Goal: Find specific page/section: Find specific page/section

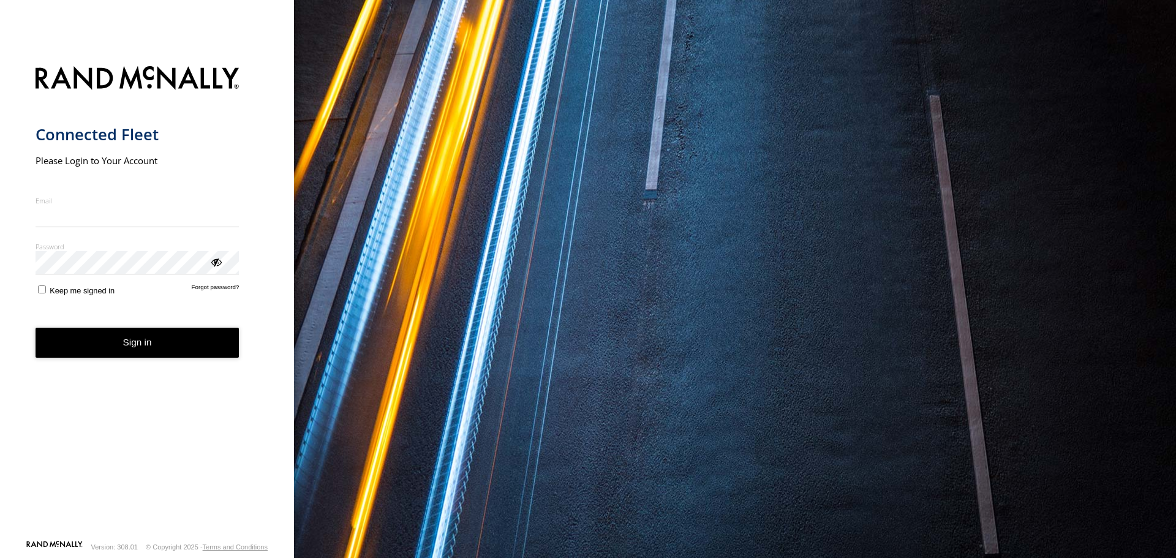
type input "**********"
click at [144, 355] on button "Sign in" at bounding box center [138, 343] width 204 height 30
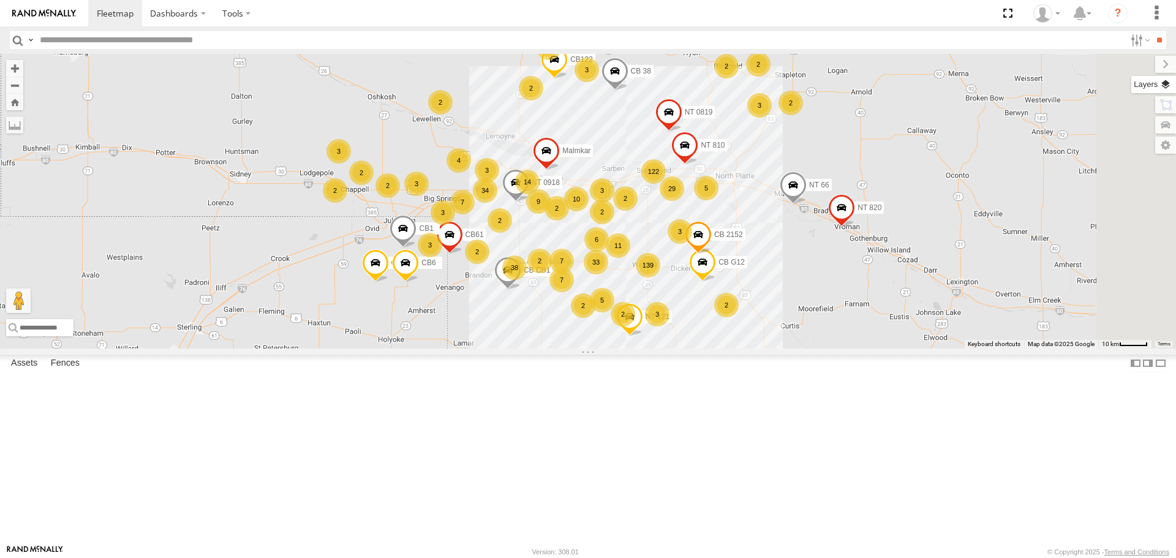
click at [1170, 83] on label at bounding box center [1154, 84] width 45 height 17
click at [0, 0] on span "Basemaps" at bounding box center [0, 0] width 0 height 0
click at [0, 0] on span "Satellite + Roadmap" at bounding box center [0, 0] width 0 height 0
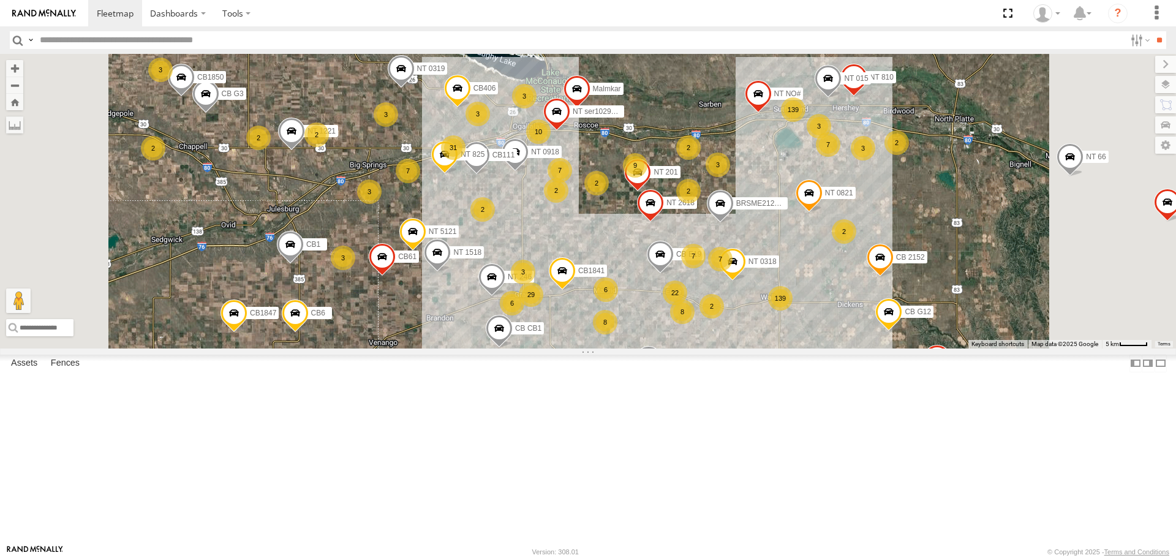
drag, startPoint x: 589, startPoint y: 369, endPoint x: 548, endPoint y: 287, distance: 91.0
click at [548, 287] on div "CB1847 CB6 Malmkar NT 121 CB CB1 CB G12 NT 0918 CB61 CB 2152 NT 820 CB1 CB122 N…" at bounding box center [588, 201] width 1176 height 294
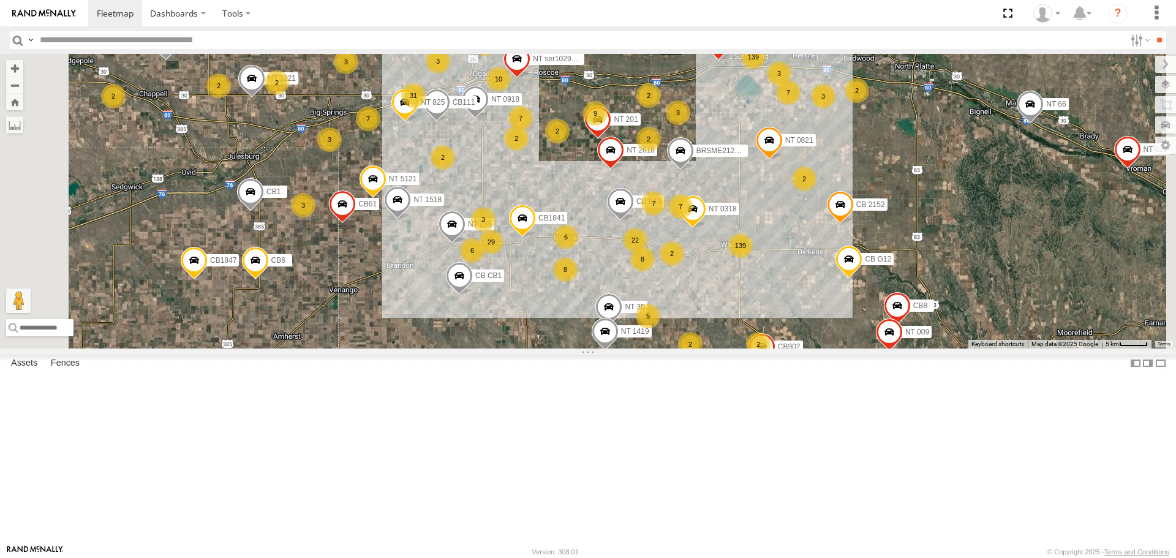
drag, startPoint x: 643, startPoint y: 328, endPoint x: 597, endPoint y: 267, distance: 76.2
click at [600, 270] on div "CB1847 CB6 Malmkar NT 121 CB CB1 CB G12 NT 0918 CB61 CB 2152 NT 820 CB1 CB122 N…" at bounding box center [588, 201] width 1176 height 294
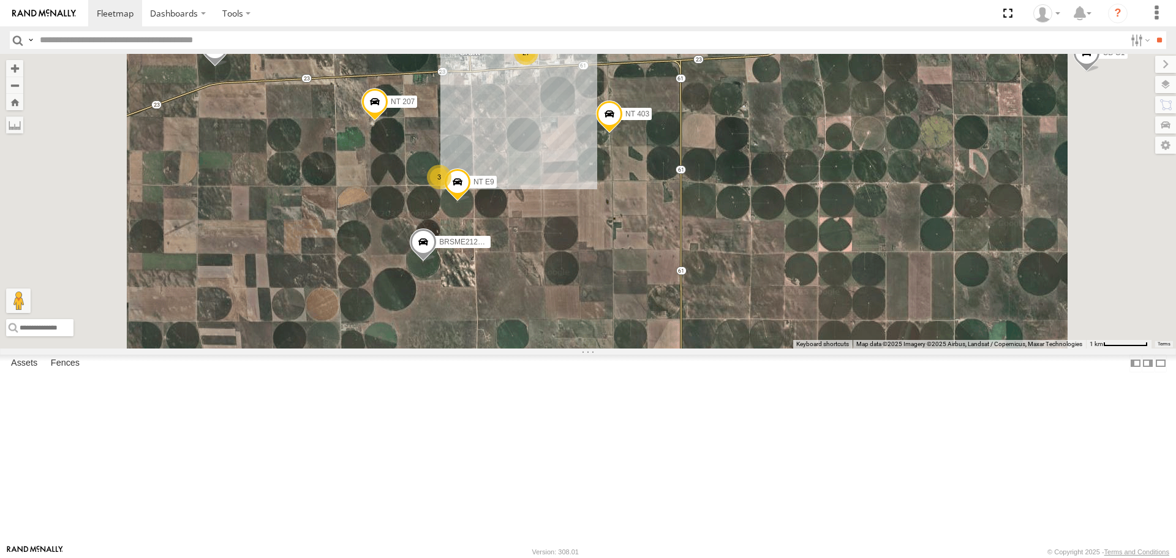
drag, startPoint x: 591, startPoint y: 227, endPoint x: 607, endPoint y: 234, distance: 17.3
click at [607, 234] on div "CB1847 CB6 Malmkar NT 121 CB CB1 CB G12 NT 0918 CB61 CB 2152 NT 820 CB1 CB122 N…" at bounding box center [588, 201] width 1176 height 294
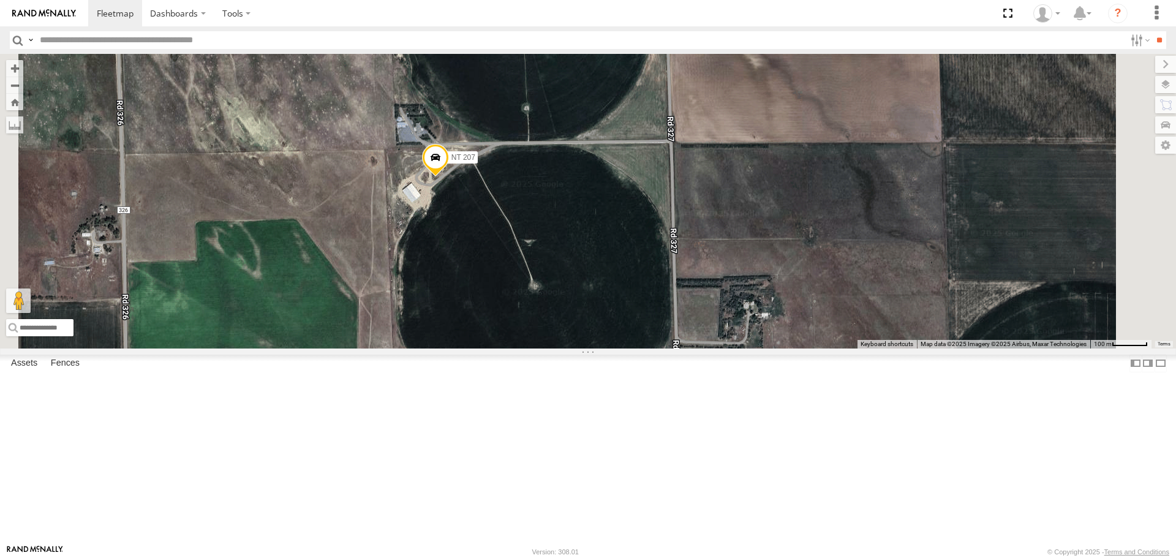
drag, startPoint x: 782, startPoint y: 319, endPoint x: 715, endPoint y: 287, distance: 74.0
click at [715, 287] on div "CB1847 CB6 Malmkar NT 121 CB CB1 CB G12 NT 0918 CB61 CB 2152 NT 820 CB1 CB122 N…" at bounding box center [588, 201] width 1176 height 294
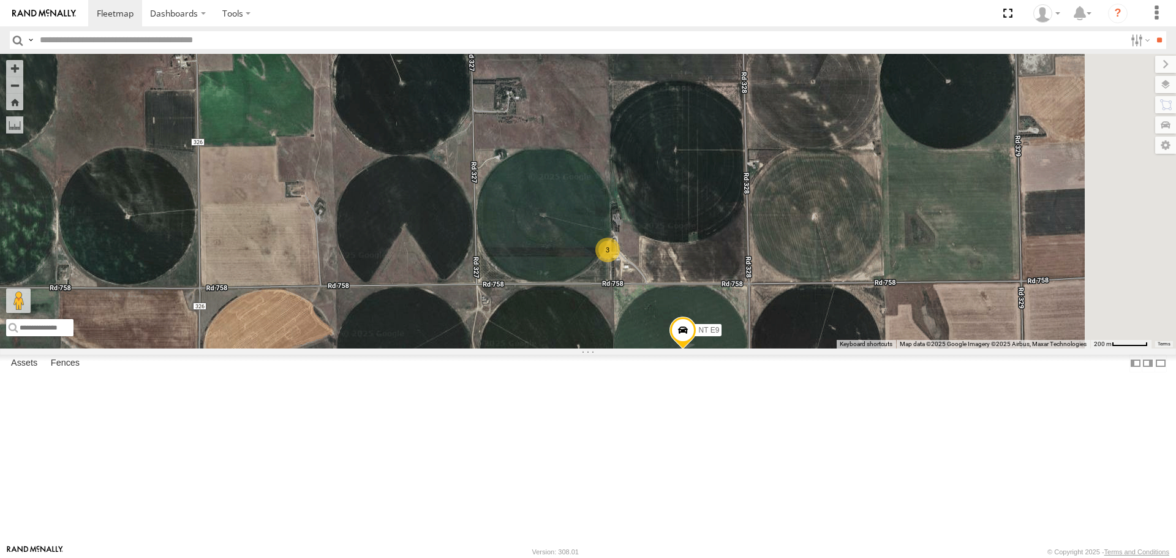
drag, startPoint x: 904, startPoint y: 411, endPoint x: 655, endPoint y: 257, distance: 292.4
click at [655, 257] on div "CB1847 CB6 Malmkar NT 121 CB CB1 CB G12 NT 0918 CB61 CB 2152 NT 820 CB1 CB122 N…" at bounding box center [588, 201] width 1176 height 294
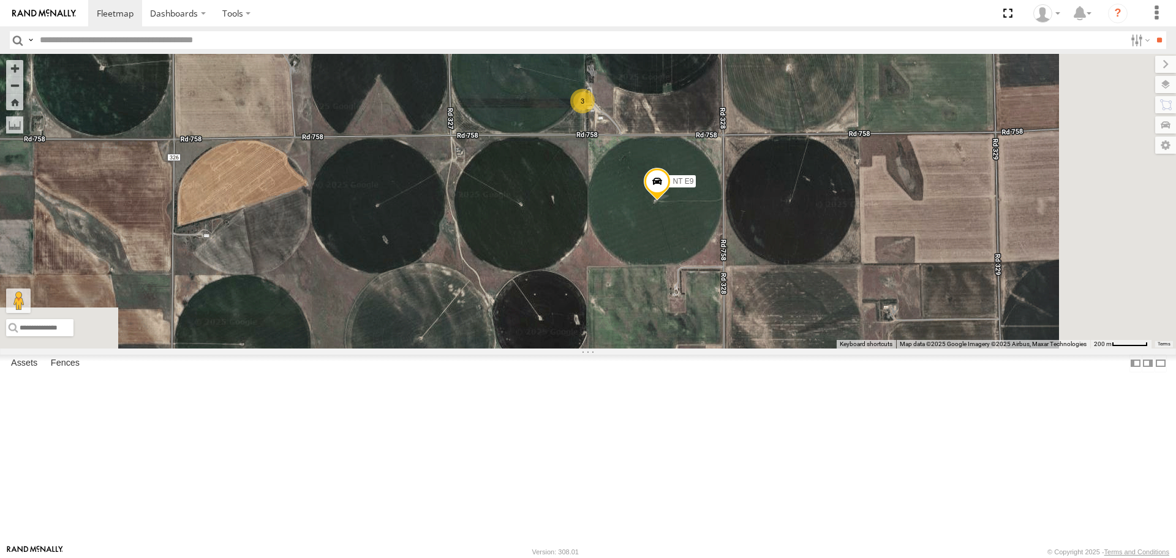
drag, startPoint x: 667, startPoint y: 413, endPoint x: 684, endPoint y: 336, distance: 79.1
click at [684, 336] on div "CB1847 CB6 Malmkar NT 121 CB CB1 CB G12 NT 0918 CB61 CB 2152 NT 820 CB1 CB122 N…" at bounding box center [588, 201] width 1176 height 294
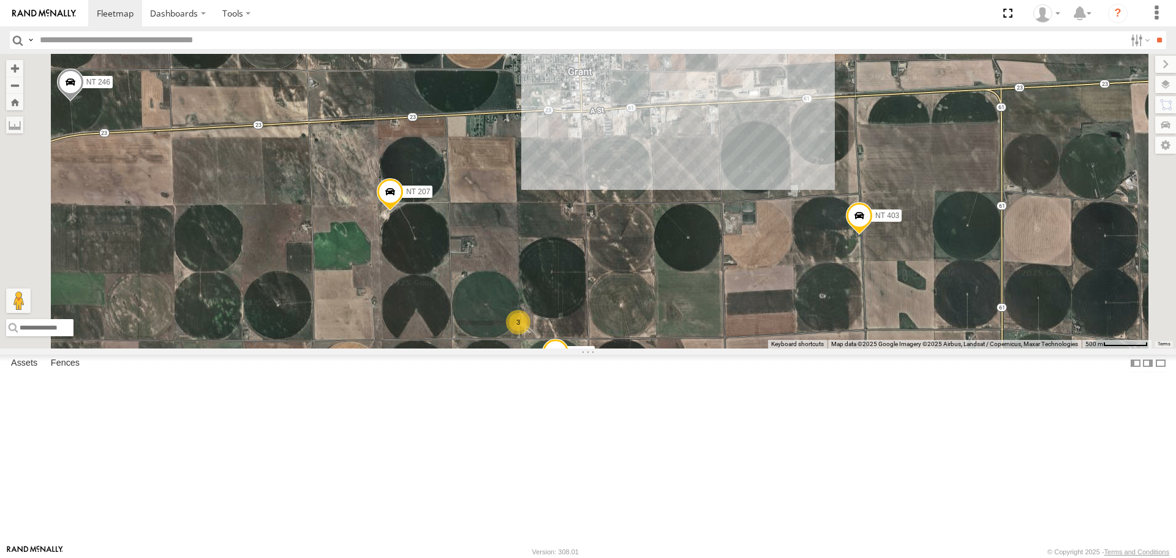
drag, startPoint x: 644, startPoint y: 197, endPoint x: 624, endPoint y: 343, distance: 147.7
click at [626, 348] on div "CB1847 CB6 Malmkar NT 121 CB CB1 CB G12 NT 0918 CB61 CB 2152 NT 820 CB1 CB122 N…" at bounding box center [588, 201] width 1176 height 294
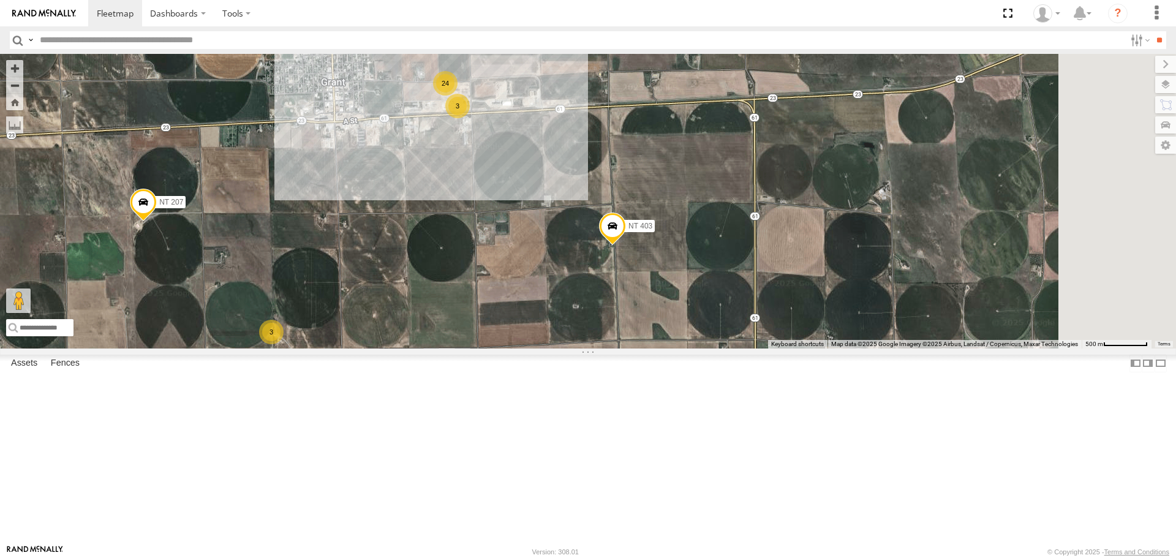
drag, startPoint x: 750, startPoint y: 291, endPoint x: 478, endPoint y: 309, distance: 272.6
click at [461, 316] on div "CB1847 CB6 Malmkar NT 121 CB CB1 CB G12 NT 0918 CB61 CB 2152 NT 820 CB1 CB122 N…" at bounding box center [588, 201] width 1176 height 294
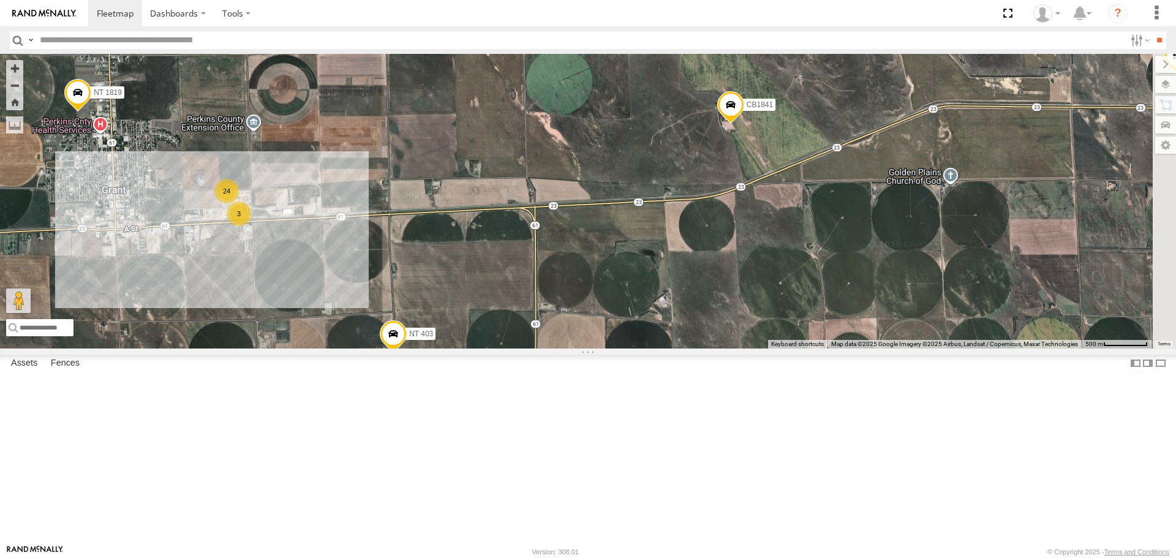
drag, startPoint x: 782, startPoint y: 300, endPoint x: 641, endPoint y: 374, distance: 158.4
click at [637, 348] on div "CB1847 CB6 Malmkar NT 121 CB CB1 CB G12 NT 0918 CB61 CB 2152 NT 820 CB1 CB122 N…" at bounding box center [588, 201] width 1176 height 294
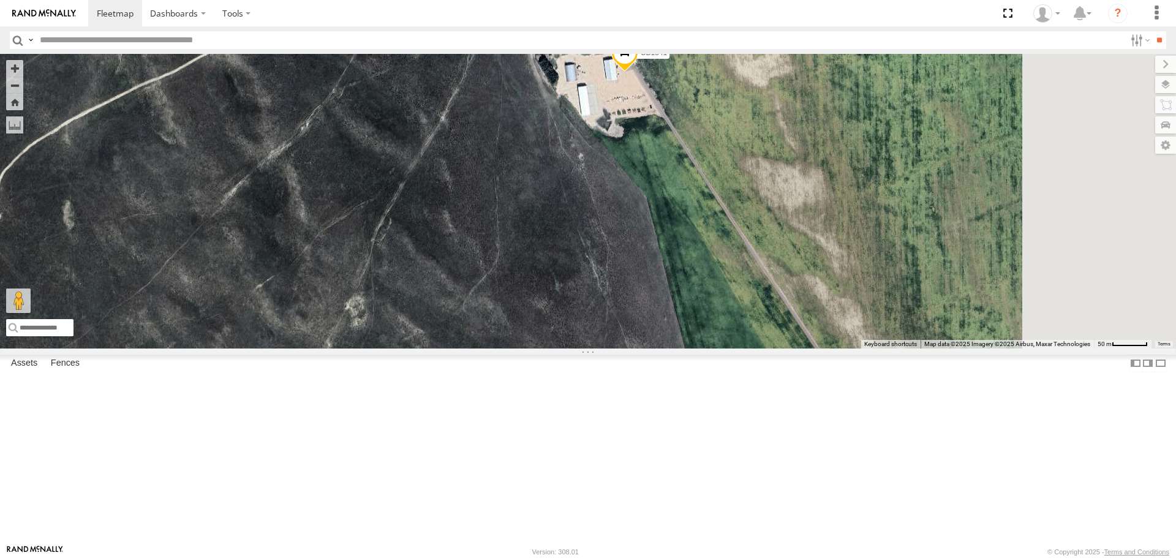
drag, startPoint x: 880, startPoint y: 160, endPoint x: 760, endPoint y: 363, distance: 235.7
click at [761, 348] on div "CB1847 CB6 Malmkar NT 121 CB CB1 CB G12 NT 0918 CB61 CB 2152 NT 820 CB1 CB122 N…" at bounding box center [588, 201] width 1176 height 294
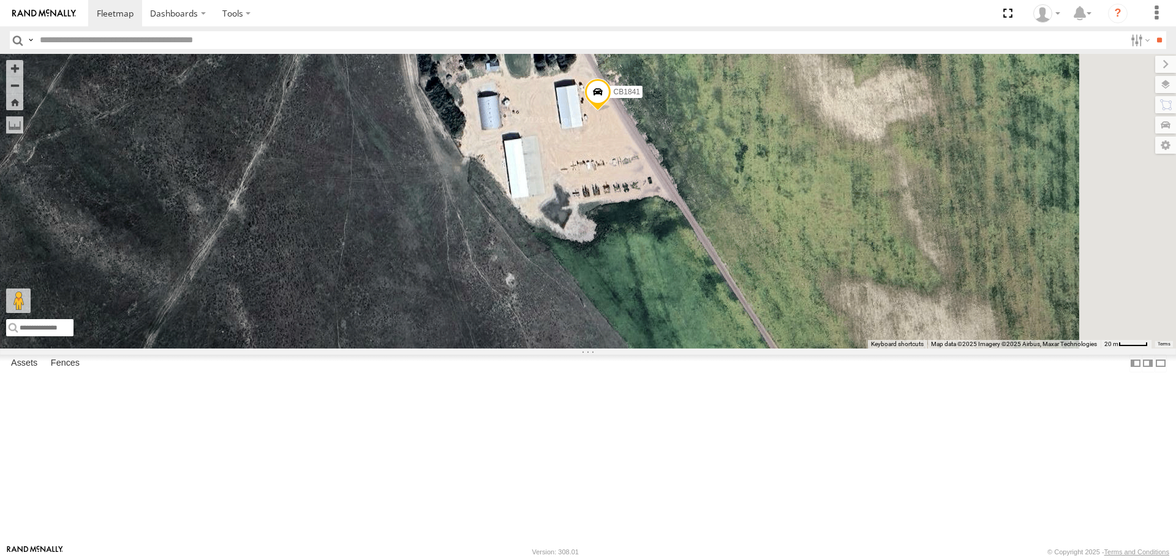
drag, startPoint x: 769, startPoint y: 253, endPoint x: 747, endPoint y: 346, distance: 95.2
click at [747, 346] on div "CB1847 CB6 Malmkar NT 121 CB CB1 CB G12 NT 0918 CB61 CB 2152 NT 820 CB1 CB122 N…" at bounding box center [588, 201] width 1176 height 294
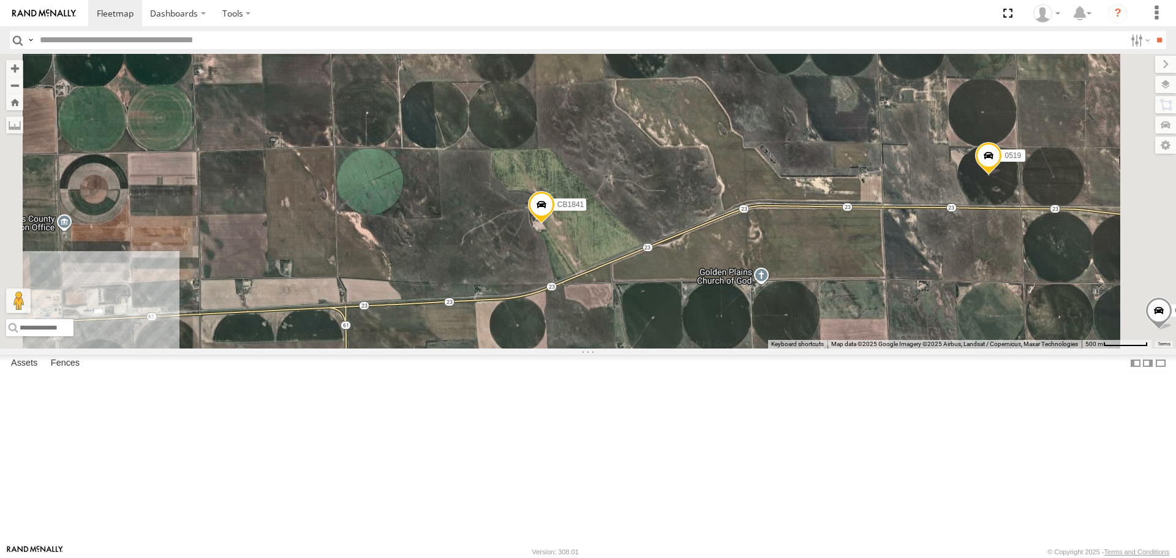
drag, startPoint x: 646, startPoint y: 446, endPoint x: 701, endPoint y: 270, distance: 184.1
click at [701, 271] on div "CB1847 CB6 Malmkar NT 121 CB CB1 CB G12 NT 0918 CB61 CB 2152 NT 820 CB1 CB122 N…" at bounding box center [588, 201] width 1176 height 294
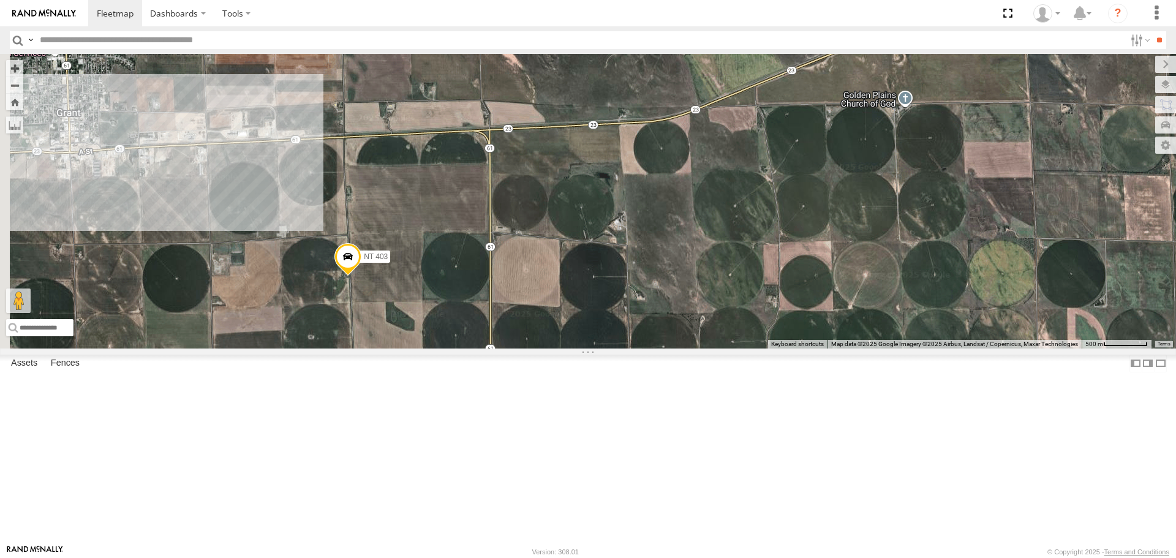
drag, startPoint x: 565, startPoint y: 346, endPoint x: 643, endPoint y: 292, distance: 94.7
click at [643, 292] on div "CB1847 CB6 Malmkar NT 121 CB CB1 CB G12 NT 0918 CB61 CB 2152 NT 820 CB1 CB122 N…" at bounding box center [588, 201] width 1176 height 294
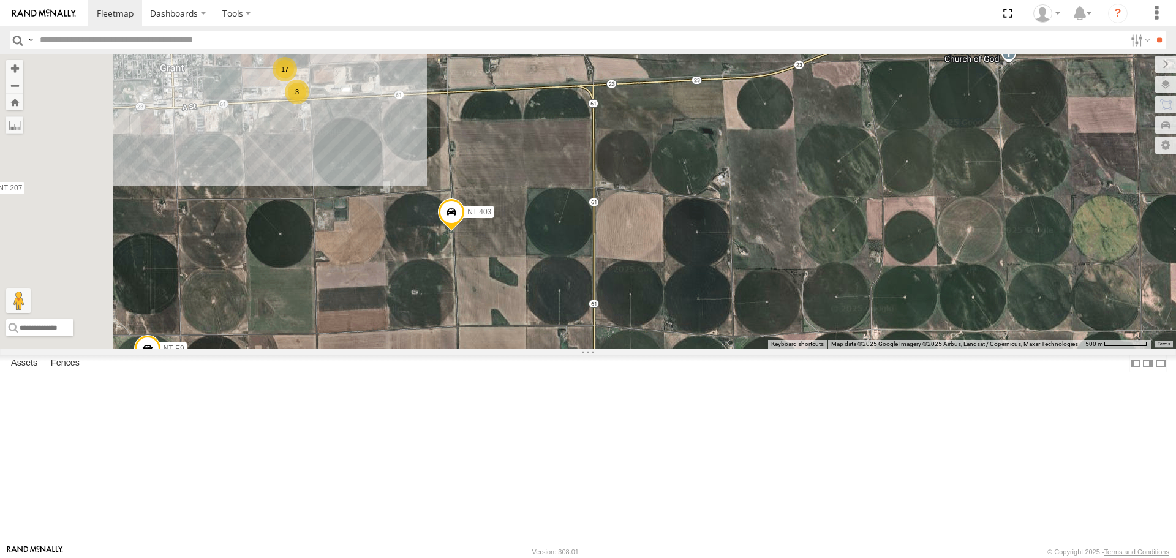
drag, startPoint x: 450, startPoint y: 424, endPoint x: 597, endPoint y: 379, distance: 153.7
click at [597, 348] on div "CB1847 CB6 Malmkar NT 121 CB CB1 CB G12 NT 0918 CB61 CB 2152 NT 820 CB1 CB122 N…" at bounding box center [588, 201] width 1176 height 294
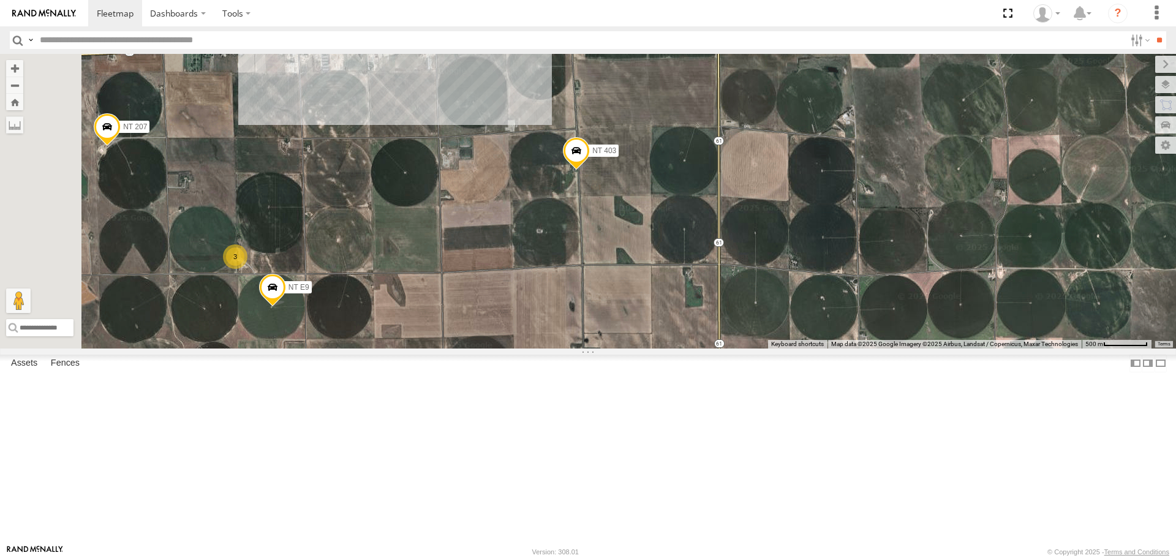
drag, startPoint x: 499, startPoint y: 387, endPoint x: 575, endPoint y: 323, distance: 99.2
click at [575, 323] on div "CB1847 CB6 Malmkar NT 121 CB CB1 CB G12 NT 0918 CB61 CB 2152 NT 820 CB1 CB122 N…" at bounding box center [588, 201] width 1176 height 294
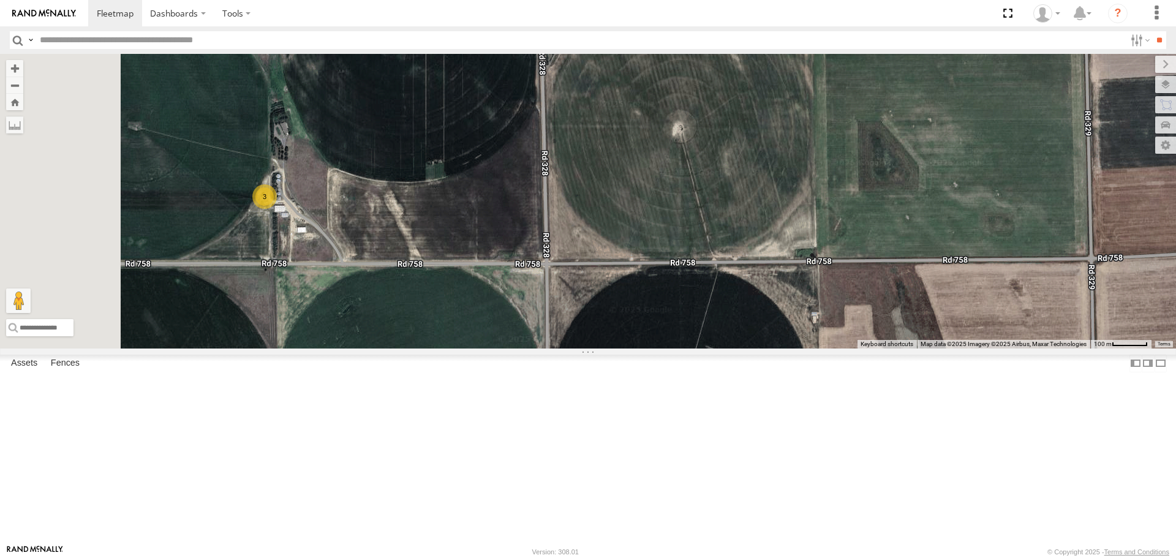
drag, startPoint x: 425, startPoint y: 338, endPoint x: 544, endPoint y: 333, distance: 119.5
click at [544, 333] on div "CB1847 CB6 Malmkar NT 121 CB CB1 CB G12 NT 0918 CB61 CB 2152 NT 820 CB1 CB122 N…" at bounding box center [588, 201] width 1176 height 294
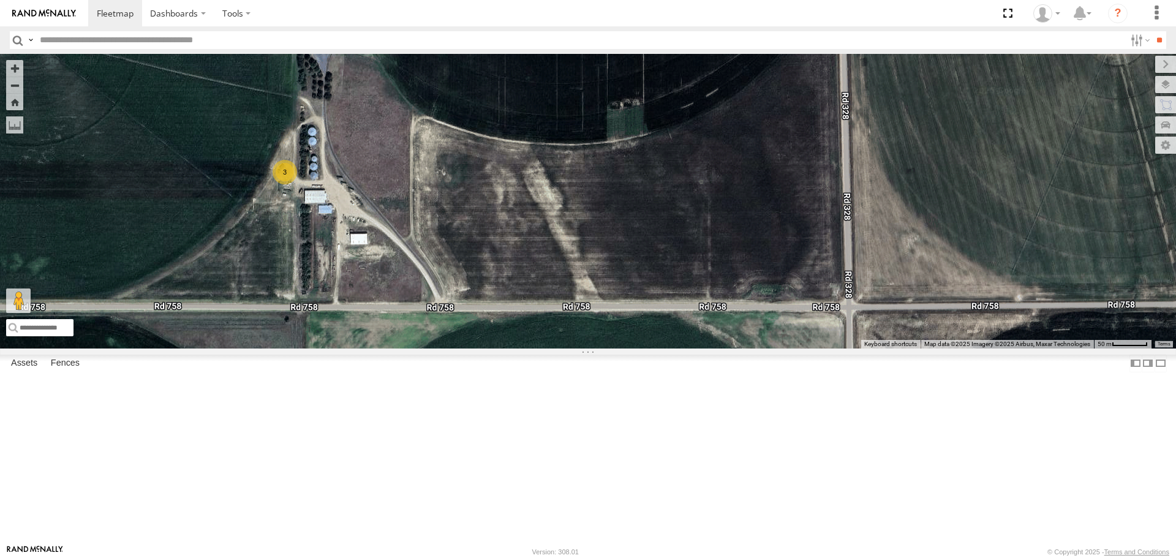
drag, startPoint x: 470, startPoint y: 329, endPoint x: 546, endPoint y: 339, distance: 77.2
click at [546, 339] on div "CB1847 CB6 Malmkar NT 121 CB CB1 CB G12 NT 0918 CB61 CB 2152 NT 820 CB1 CB122 N…" at bounding box center [588, 201] width 1176 height 294
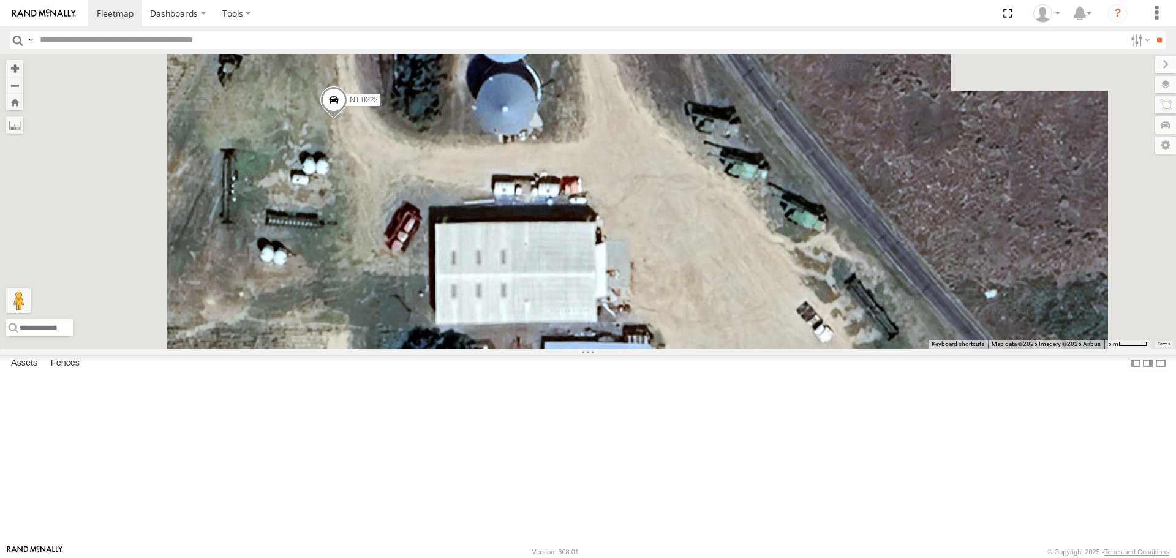
drag, startPoint x: 442, startPoint y: 239, endPoint x: 523, endPoint y: 407, distance: 187.1
click at [523, 348] on div "CB1847 CB6 Malmkar NT 121 CB CB1 CB G12 NT 0918 CB61 CB 2152 NT 820 CB1 CB122 N…" at bounding box center [588, 201] width 1176 height 294
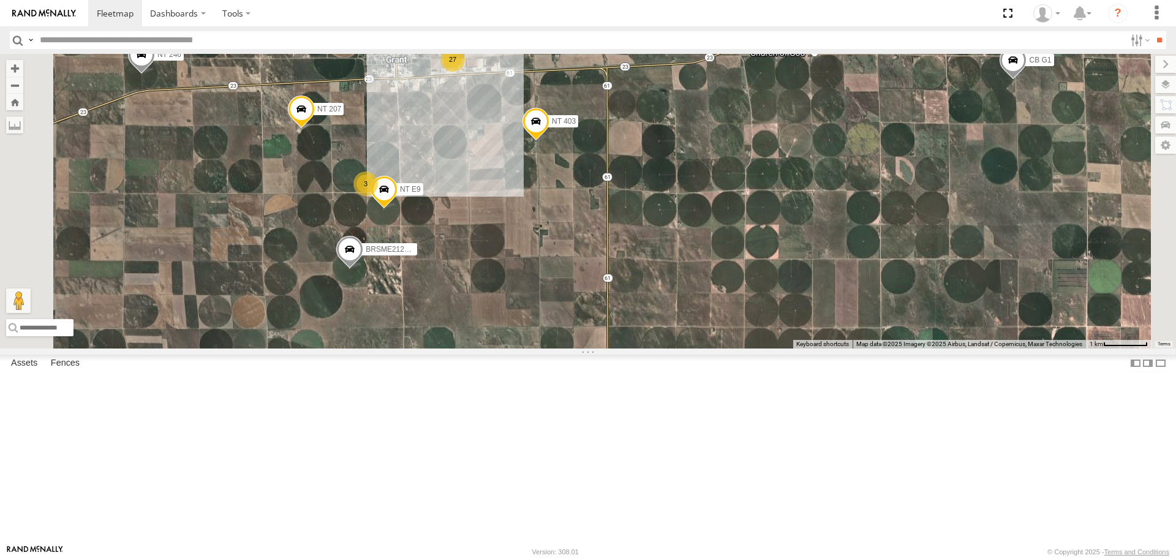
drag, startPoint x: 517, startPoint y: 435, endPoint x: 512, endPoint y: 315, distance: 120.2
click at [513, 316] on div "CB1847 CB6 Malmkar NT 121 CB CB1 CB G12 NT 0918 CB61 CB 2152 NT 820 CB1 CB122 N…" at bounding box center [588, 201] width 1176 height 294
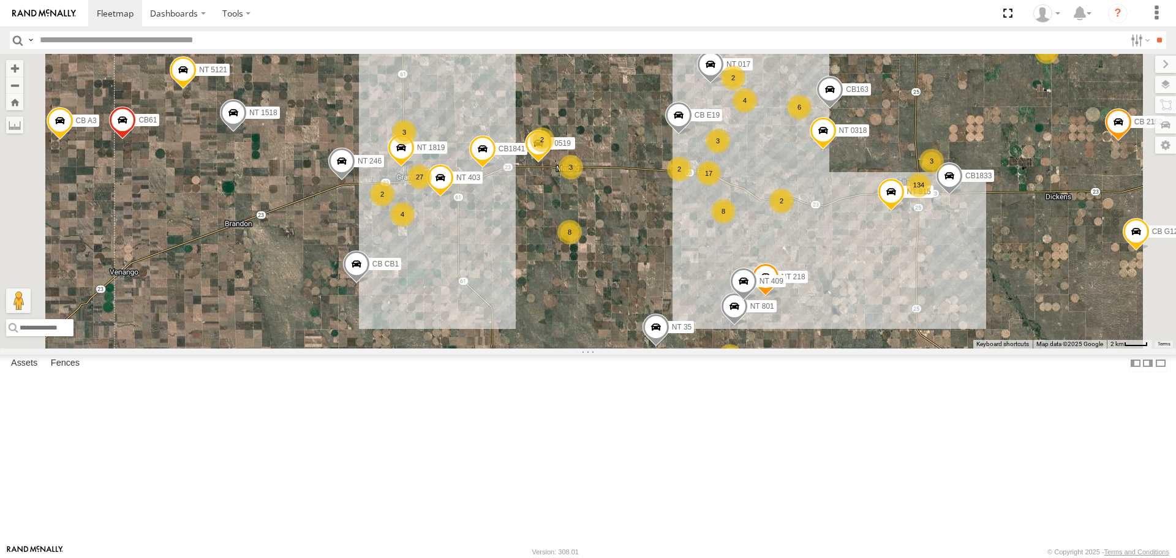
drag, startPoint x: 489, startPoint y: 478, endPoint x: 515, endPoint y: 398, distance: 85.1
click at [515, 348] on div "CB1847 CB6 Malmkar NT 121 CB CB1 CB G12 NT 0918 CB61 CB 2152 NT 820 CB1 CB122 N…" at bounding box center [588, 201] width 1176 height 294
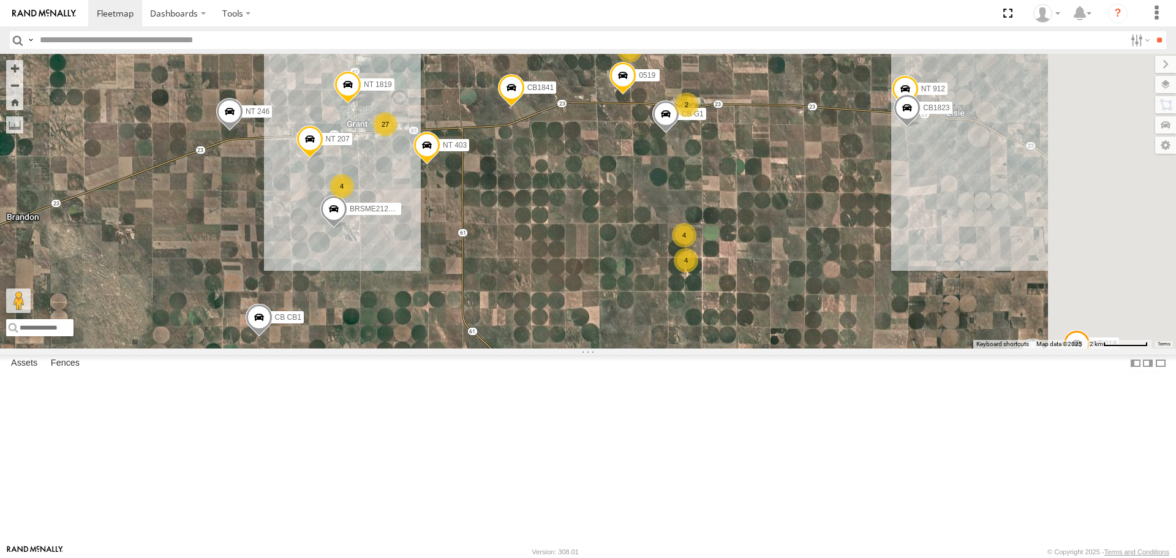
drag, startPoint x: 748, startPoint y: 406, endPoint x: 599, endPoint y: 429, distance: 151.4
click at [603, 348] on div "CB1847 CB6 Malmkar NT 121 CB CB1 CB G12 NT 0918 CB61 CB 2152 NT 820 CB1 CB122 N…" at bounding box center [588, 201] width 1176 height 294
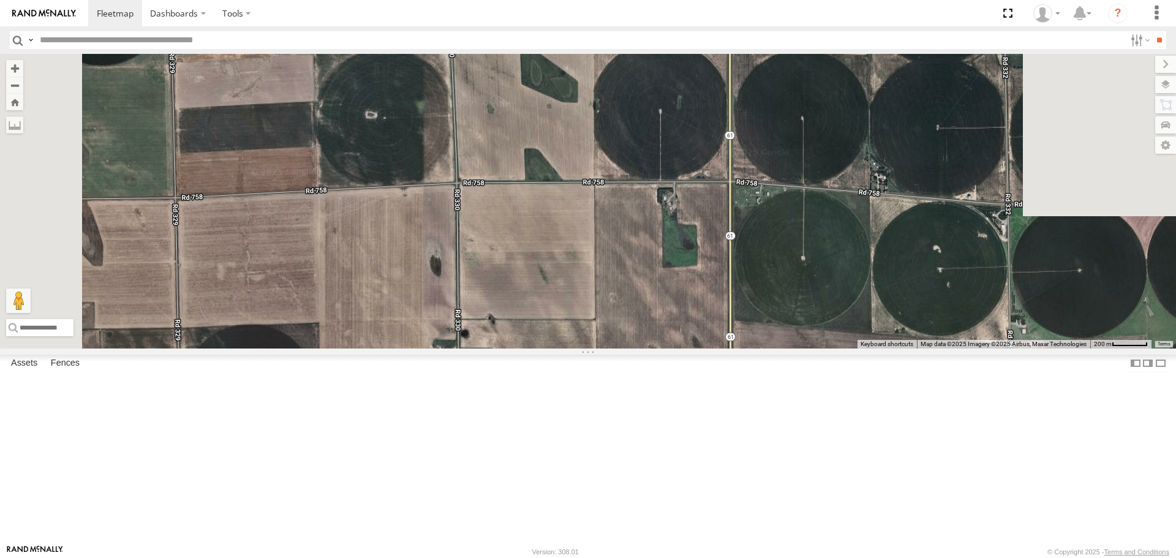
drag, startPoint x: 609, startPoint y: 244, endPoint x: 599, endPoint y: 587, distance: 342.6
click at [599, 558] on html "Dashboards" at bounding box center [588, 279] width 1176 height 558
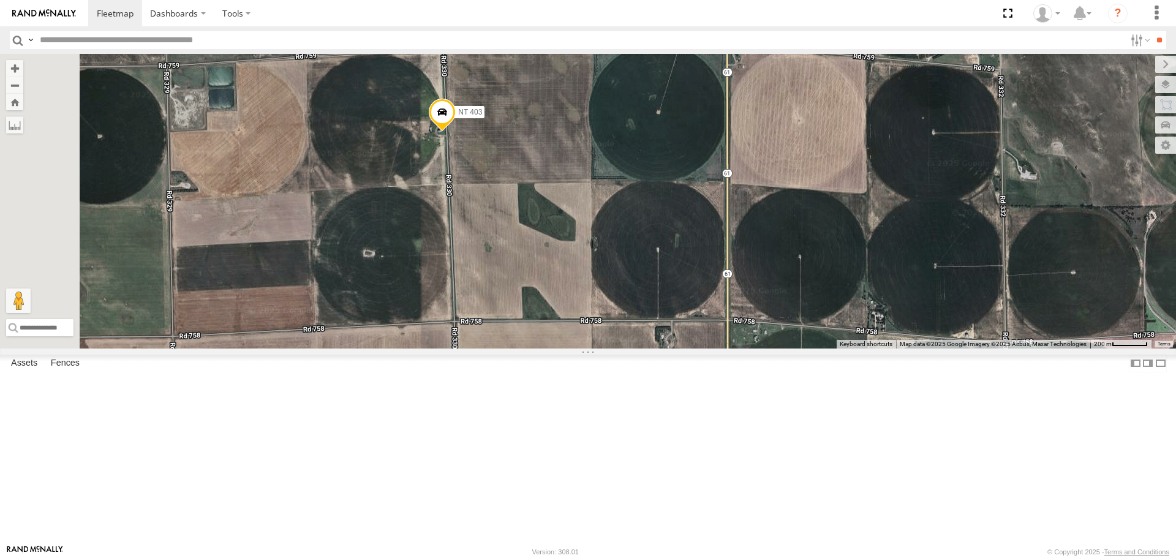
drag, startPoint x: 614, startPoint y: 256, endPoint x: 626, endPoint y: 349, distance: 93.9
click at [626, 348] on div "CB1847 CB6 Malmkar NT 121 CB CB1 CB G12 NT 0918 CB61 CB 2152 NT 820 CB1 CB122 N…" at bounding box center [588, 201] width 1176 height 294
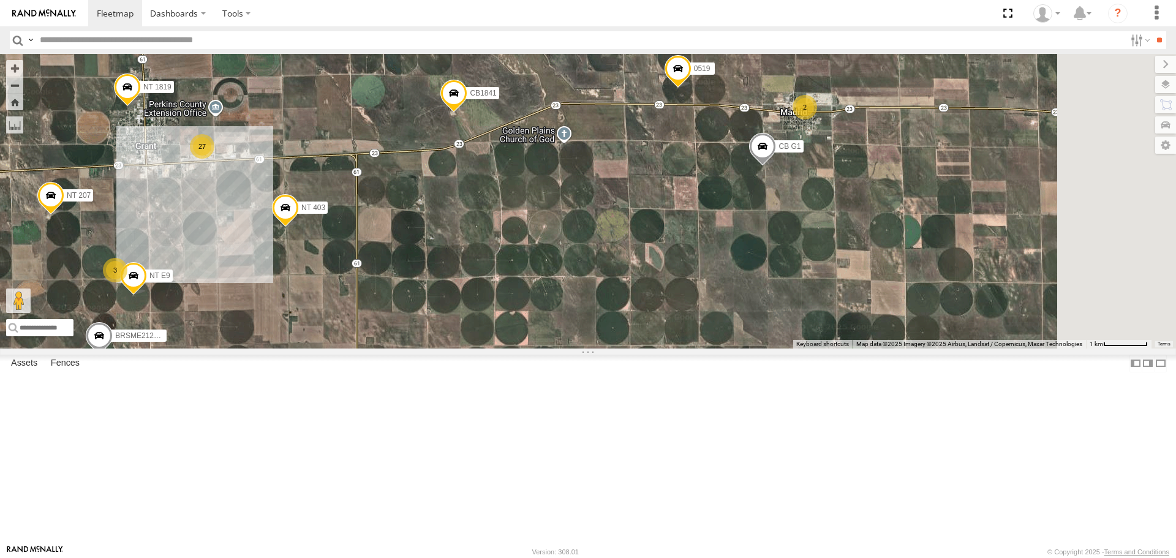
drag, startPoint x: 784, startPoint y: 277, endPoint x: 584, endPoint y: 317, distance: 204.3
click at [584, 317] on div "CB1847 CB6 Malmkar NT 121 CB CB1 CB G12 NT 0918 CB61 CB 2152 NT 820 CB1 CB122 N…" at bounding box center [588, 201] width 1176 height 294
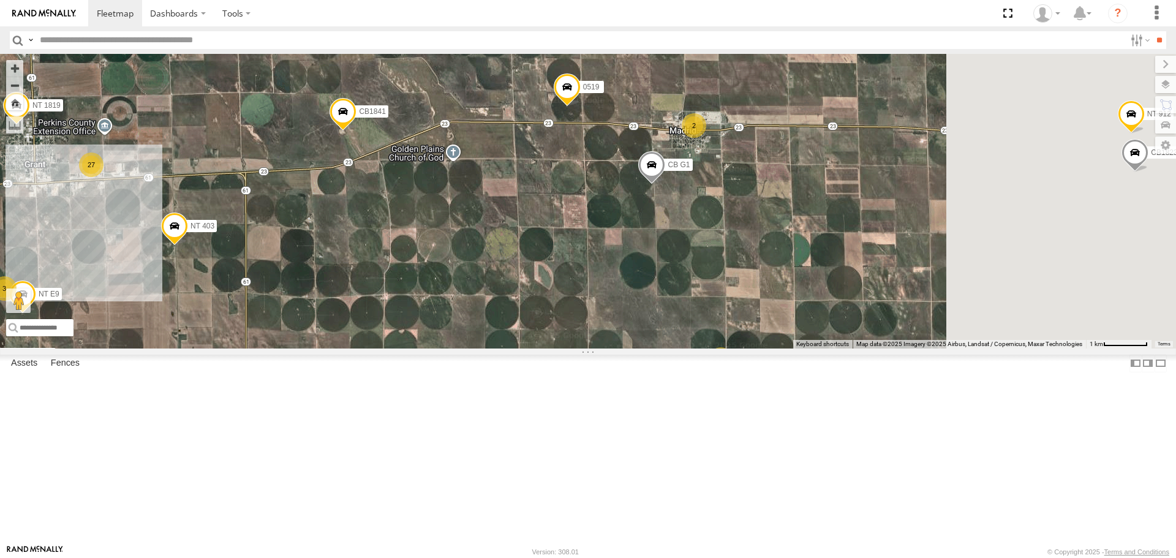
drag, startPoint x: 811, startPoint y: 236, endPoint x: 681, endPoint y: 271, distance: 134.9
click at [681, 270] on div "CB1847 CB6 Malmkar NT 121 CB CB1 CB G12 NT 0918 CB61 CB 2152 NT 820 CB1 CB122 N…" at bounding box center [588, 201] width 1176 height 294
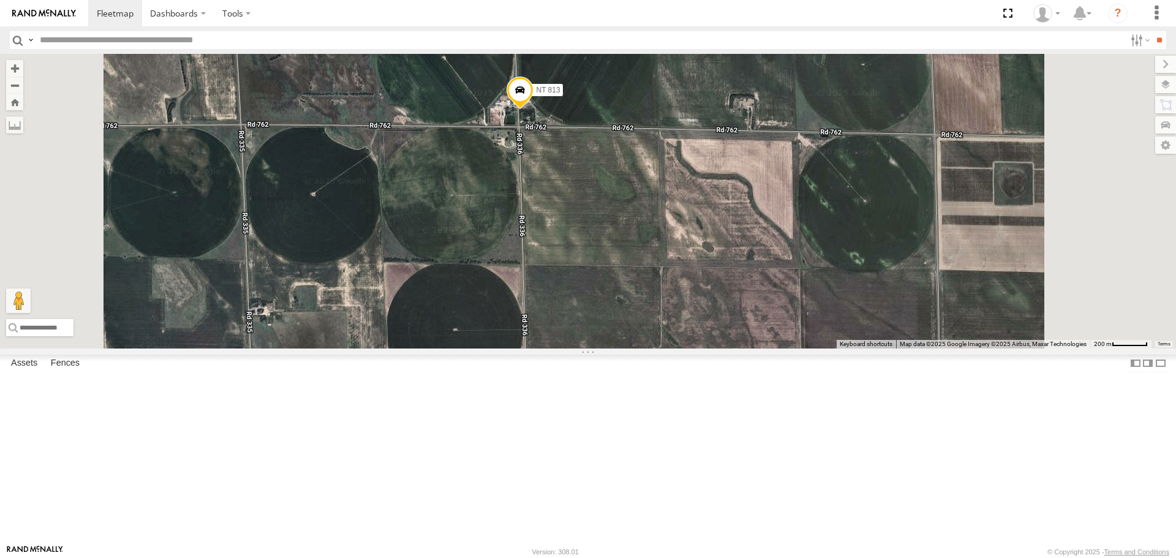
drag, startPoint x: 755, startPoint y: 81, endPoint x: 719, endPoint y: 242, distance: 165.3
click at [719, 242] on div "CB1847 CB6 Malmkar NT 121 CB CB1 CB G12 NT 0918 CB61 CB 2152 NT 820 CB1 CB122 N…" at bounding box center [588, 201] width 1176 height 294
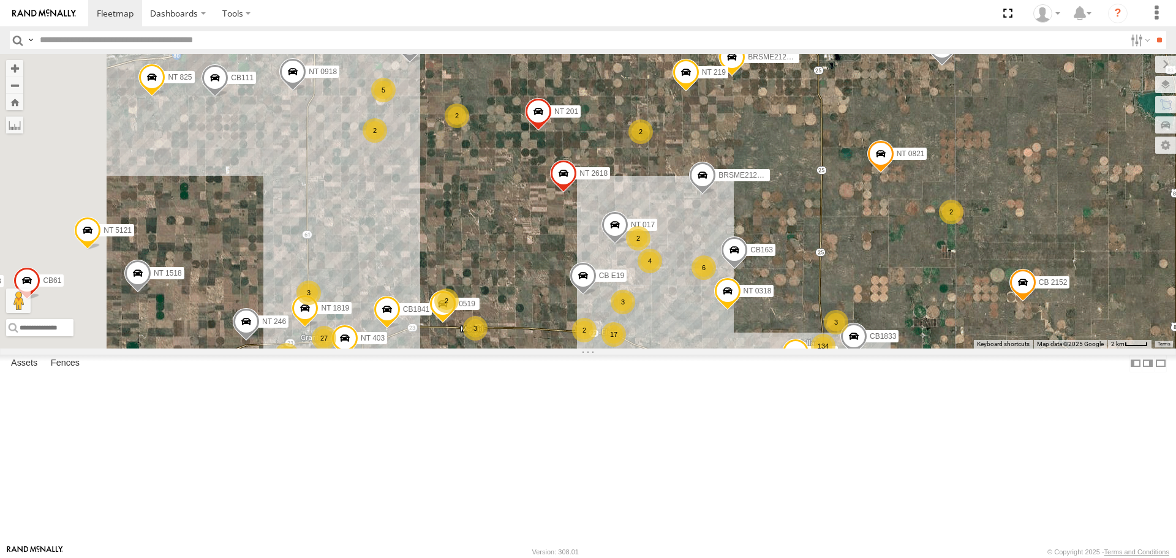
drag, startPoint x: 453, startPoint y: 198, endPoint x: 559, endPoint y: 356, distance: 190.1
click at [559, 348] on div "CB1847 CB6 Malmkar NT 121 CB CB1 CB G12 NT 0918 CB61 CB 2152 NT 820 CB1 CB122 N…" at bounding box center [588, 201] width 1176 height 294
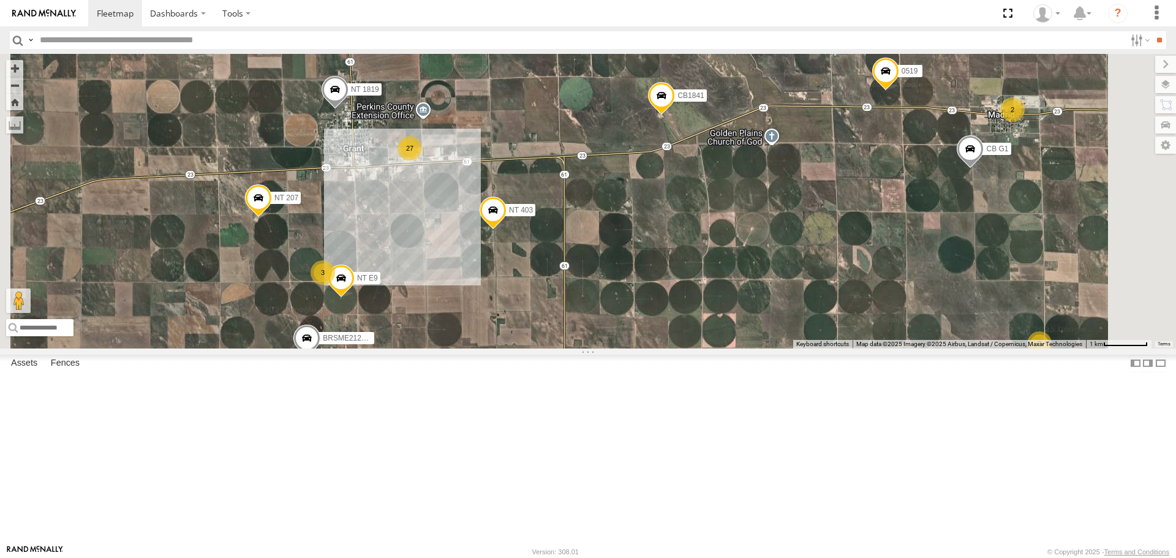
drag, startPoint x: 543, startPoint y: 414, endPoint x: 565, endPoint y: 315, distance: 101.1
click at [565, 315] on div "CB1841 NT 207 27 2 3 NT E9 BRSME21213419025721 3 2 CB G1 2 NT 403 0519 NT 1819" at bounding box center [588, 201] width 1176 height 294
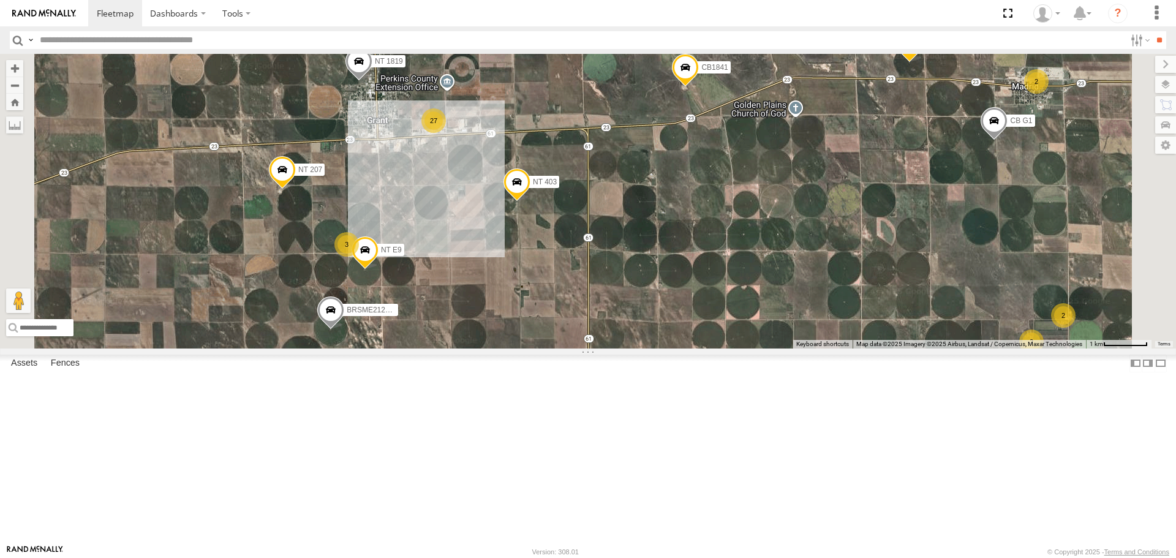
drag, startPoint x: 534, startPoint y: 339, endPoint x: 562, endPoint y: 311, distance: 39.9
click at [562, 312] on div "CB1841 NT 207 27 2 3 NT E9 BRSME21213419025721 3 2 CB G1 2 NT 403 0519 NT 1819 …" at bounding box center [588, 201] width 1176 height 294
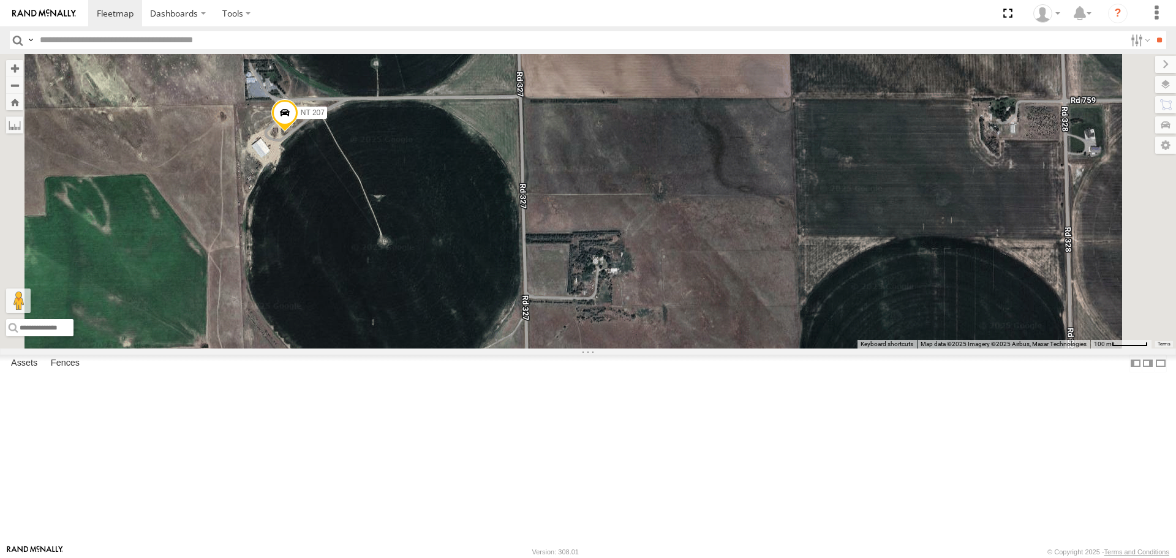
drag, startPoint x: 417, startPoint y: 181, endPoint x: 439, endPoint y: 263, distance: 85.0
click at [440, 263] on div "CB1841 NT 207 NT E9 BRSME21213419025721 CB G1 NT 403 0519 NT 1819" at bounding box center [588, 201] width 1176 height 294
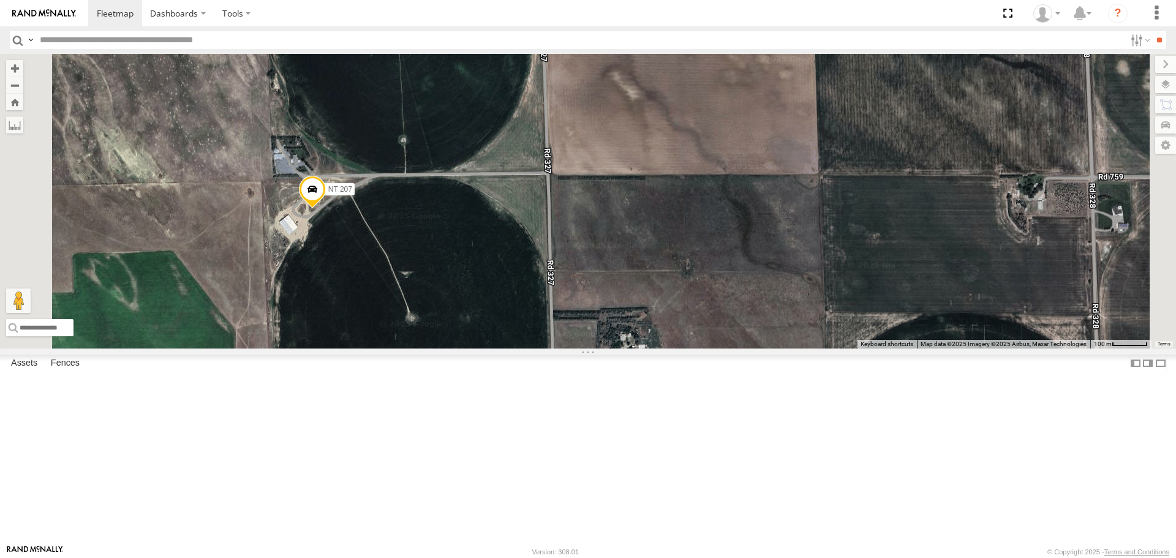
drag, startPoint x: 470, startPoint y: 298, endPoint x: 482, endPoint y: 323, distance: 27.9
click at [483, 326] on div "CB1841 NT 207 NT E9 BRSME21213419025721 CB G1 NT 403 0519 NT 1819" at bounding box center [588, 201] width 1176 height 294
